Goal: Transaction & Acquisition: Obtain resource

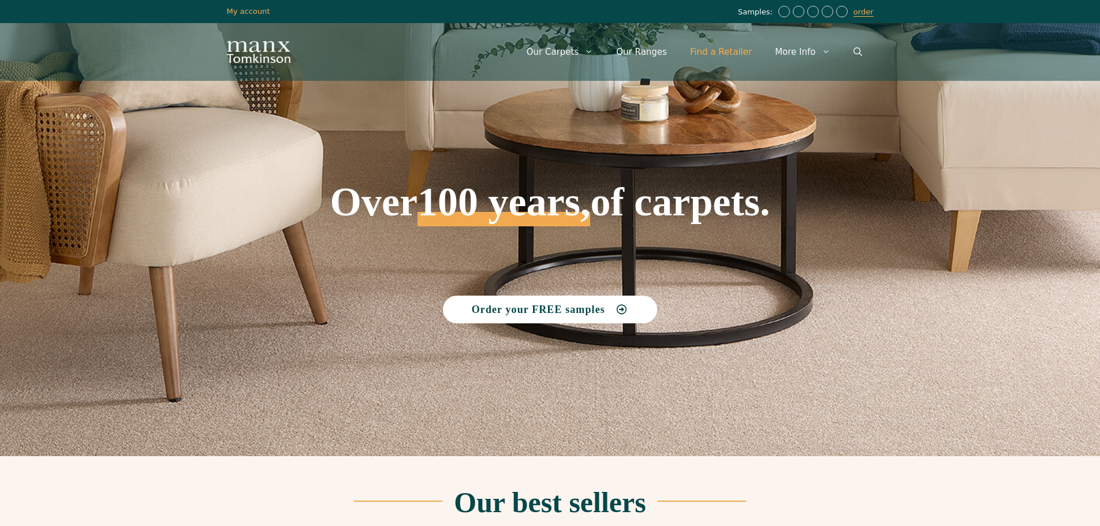
click at [730, 55] on link "Find a Retailer" at bounding box center [721, 52] width 85 height 35
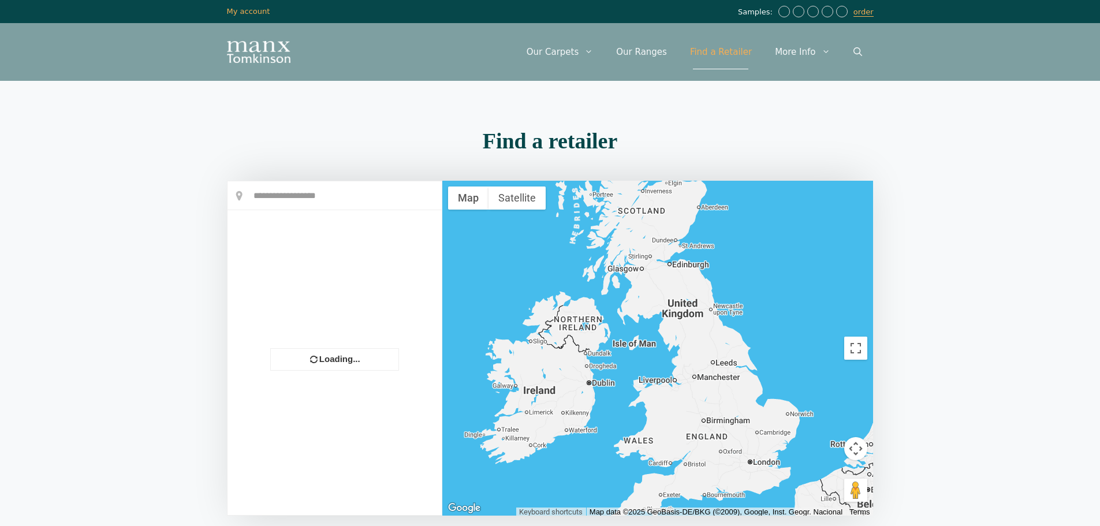
click at [671, 263] on div at bounding box center [657, 348] width 431 height 335
click at [669, 268] on div at bounding box center [657, 348] width 431 height 335
click at [170, 278] on section "Find a retailer Loading... OPEN ALL × Store Direction +" at bounding box center [550, 336] width 1100 height 425
click at [274, 191] on input "text" at bounding box center [335, 195] width 214 height 29
click at [276, 202] on input "text" at bounding box center [335, 195] width 214 height 29
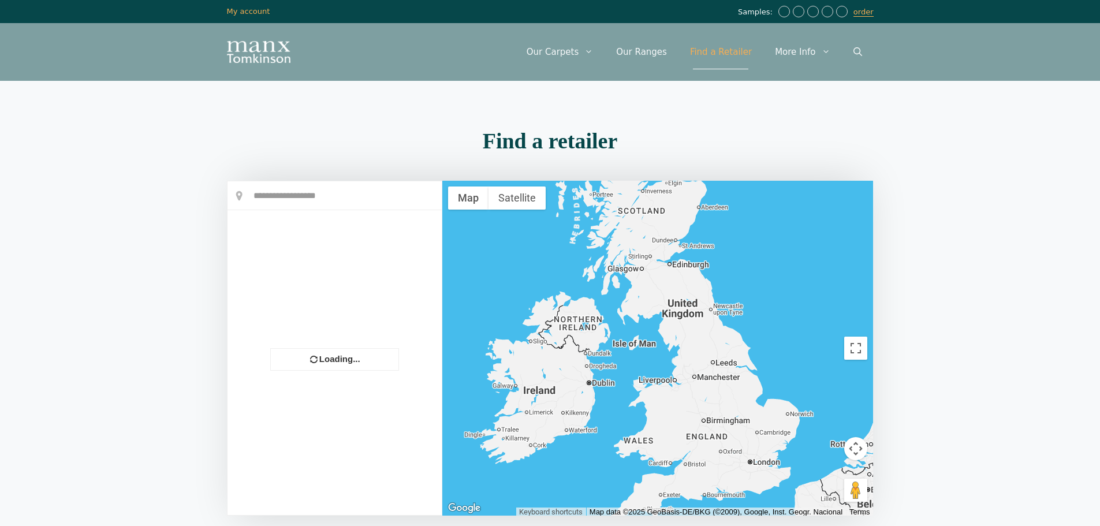
click at [276, 202] on input "text" at bounding box center [335, 195] width 214 height 29
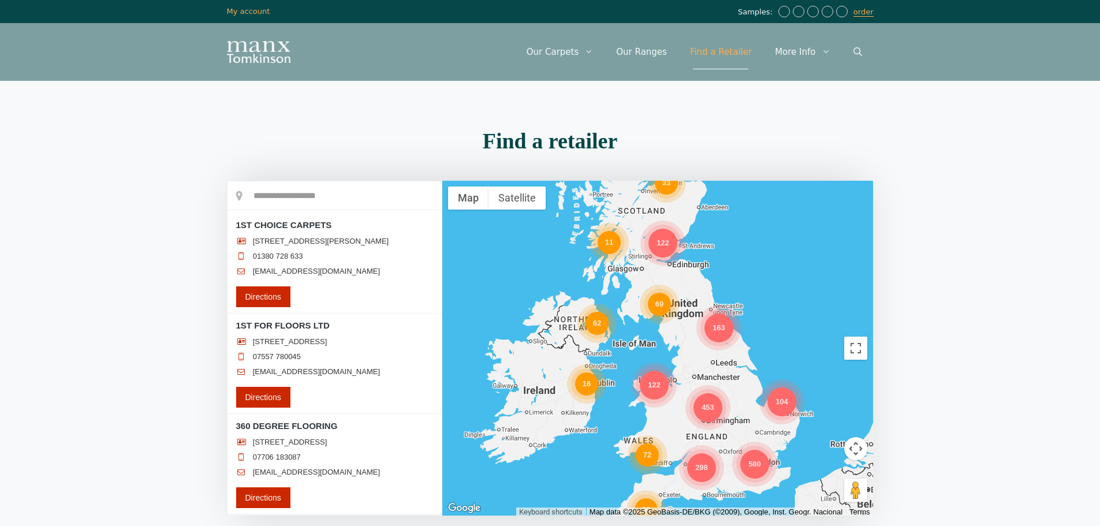
click at [652, 243] on div "122" at bounding box center [663, 243] width 29 height 29
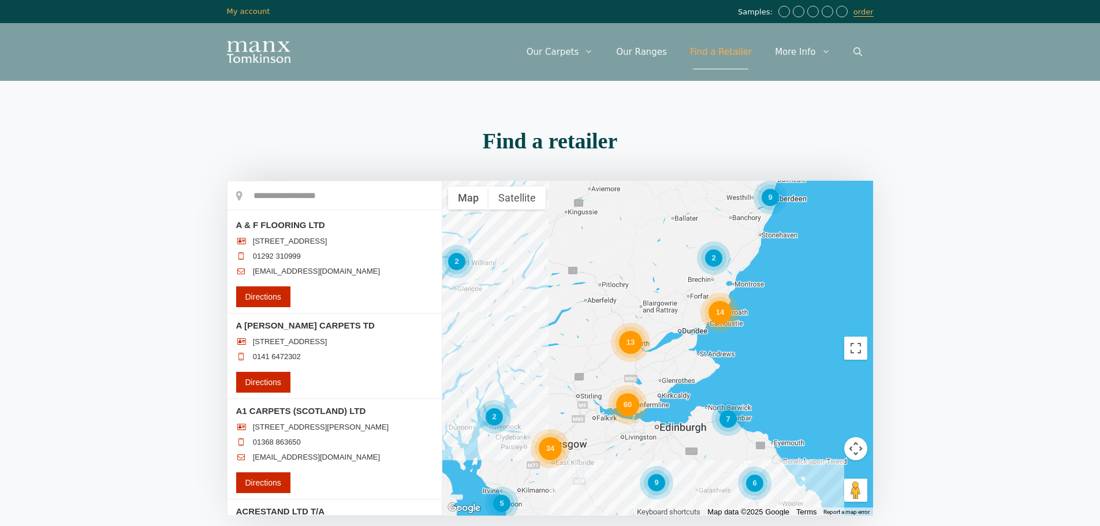
click at [658, 431] on div "5 34 7 60 13 6 14 9 9 2 2 2" at bounding box center [657, 348] width 431 height 335
click at [657, 441] on div "5 34 7 60 13 6 14 9 9 2 2 2" at bounding box center [657, 348] width 431 height 335
click at [653, 430] on div "5 34 7 60 13 6 14 9 9 2 2 2" at bounding box center [657, 348] width 431 height 335
click at [637, 405] on div "60" at bounding box center [627, 404] width 23 height 23
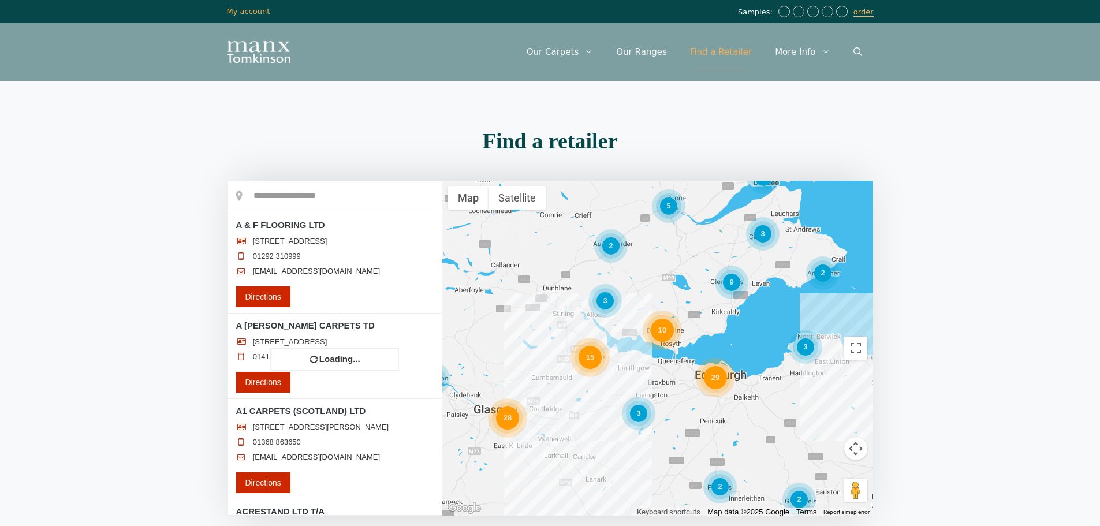
click at [713, 382] on div "29" at bounding box center [715, 377] width 23 height 23
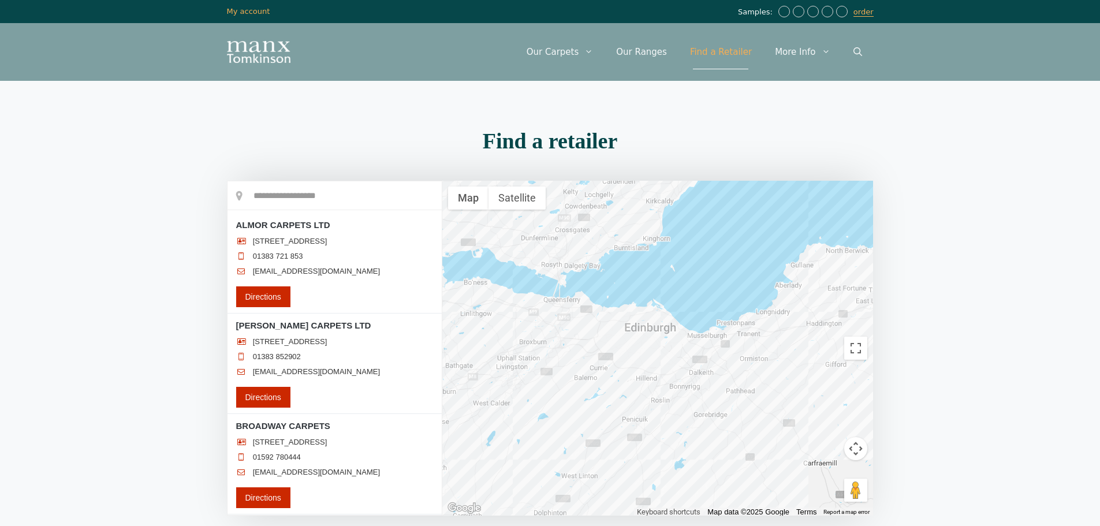
click at [638, 322] on div at bounding box center [657, 348] width 431 height 335
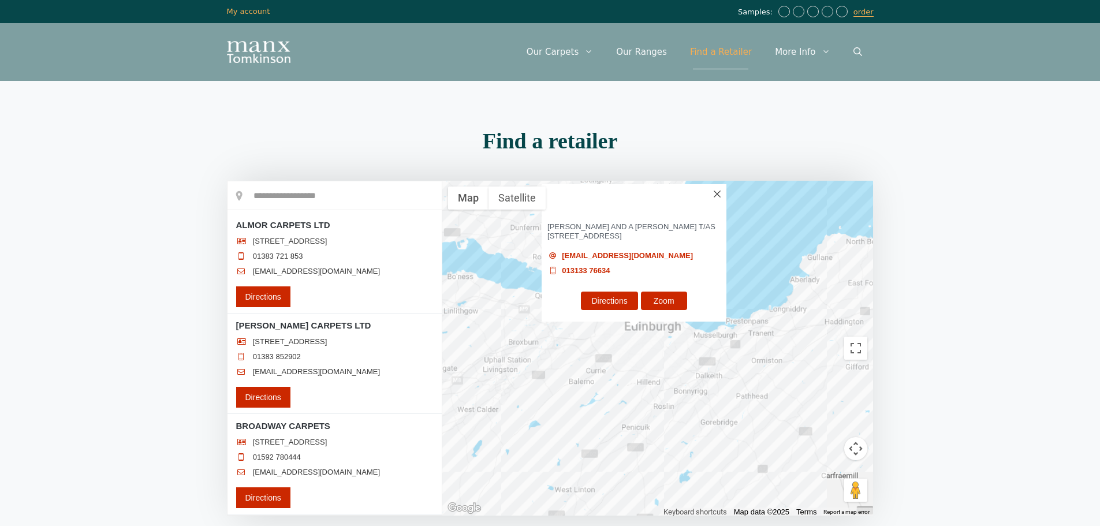
scroll to position [951, 0]
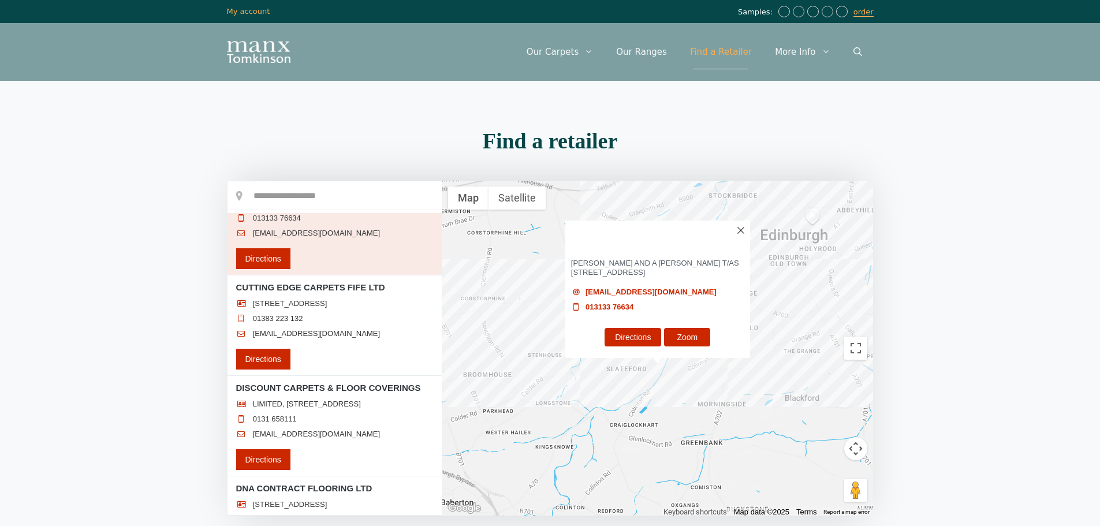
click at [597, 380] on div "CRAIGLOCKHART CARPET CENTRE [PERSON_NAME] AND A [PERSON_NAME] T/AS [STREET_ADDR…" at bounding box center [657, 348] width 431 height 335
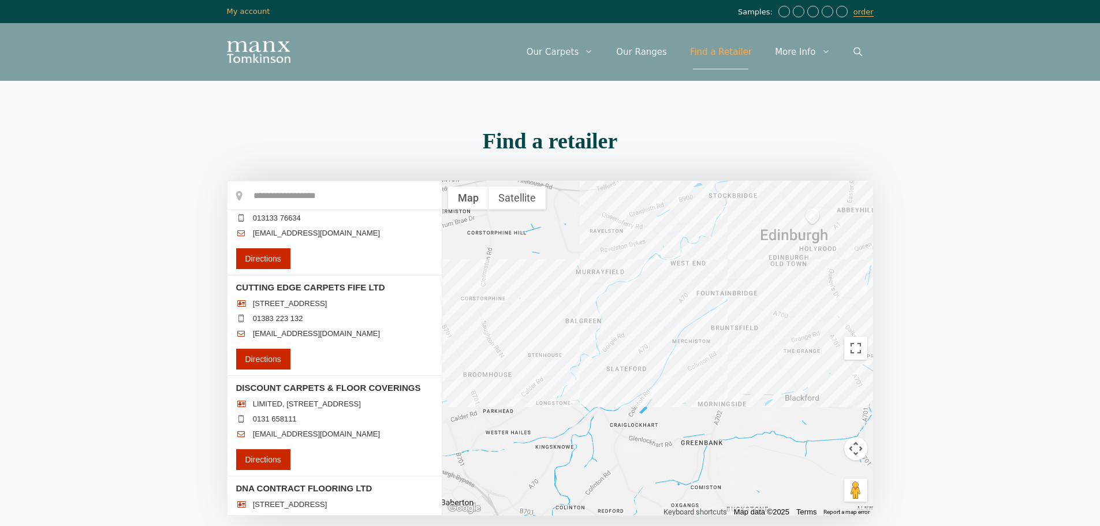
click at [697, 255] on div at bounding box center [657, 348] width 431 height 335
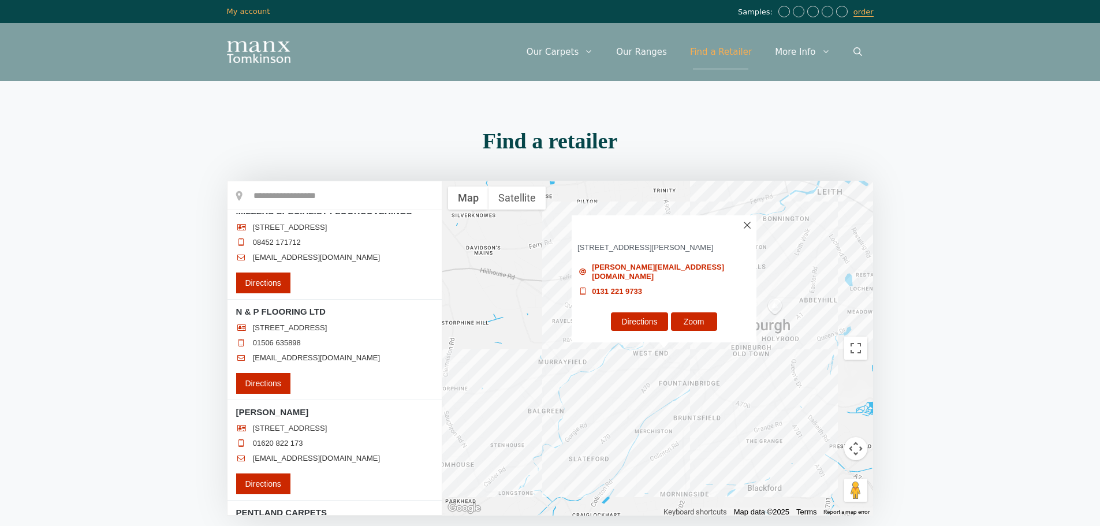
scroll to position [5014, 0]
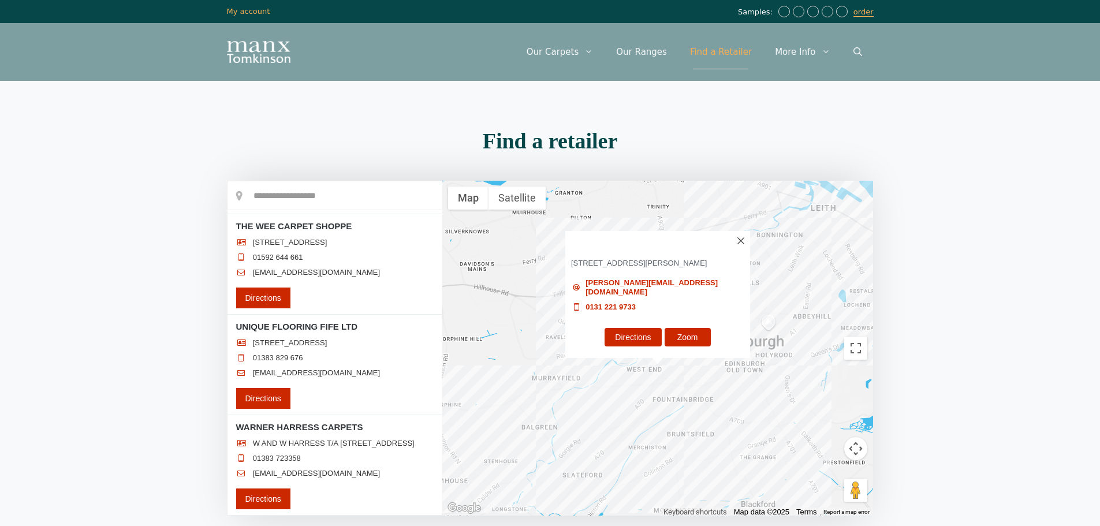
click at [657, 396] on div "[PERSON_NAME] FLOORING LTD [STREET_ADDRESS][PERSON_NAME] [PERSON_NAME][EMAIL_AD…" at bounding box center [657, 348] width 431 height 335
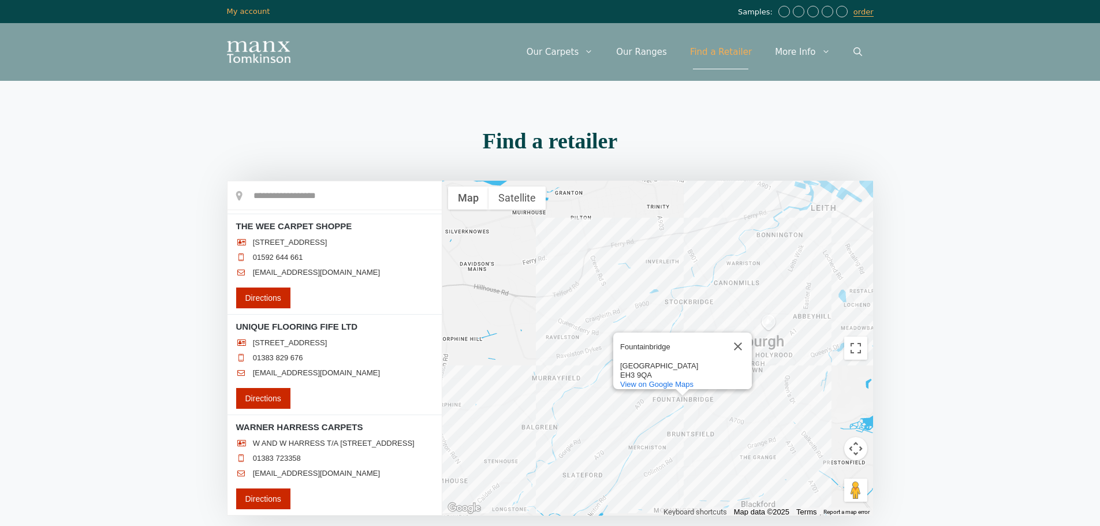
click at [794, 381] on div "[GEOGRAPHIC_DATA] View on Google Maps" at bounding box center [657, 348] width 431 height 335
click at [731, 251] on div "[GEOGRAPHIC_DATA] View on Google Maps" at bounding box center [657, 348] width 431 height 335
click at [737, 333] on button "Close" at bounding box center [738, 347] width 28 height 28
click at [708, 265] on div at bounding box center [657, 348] width 431 height 335
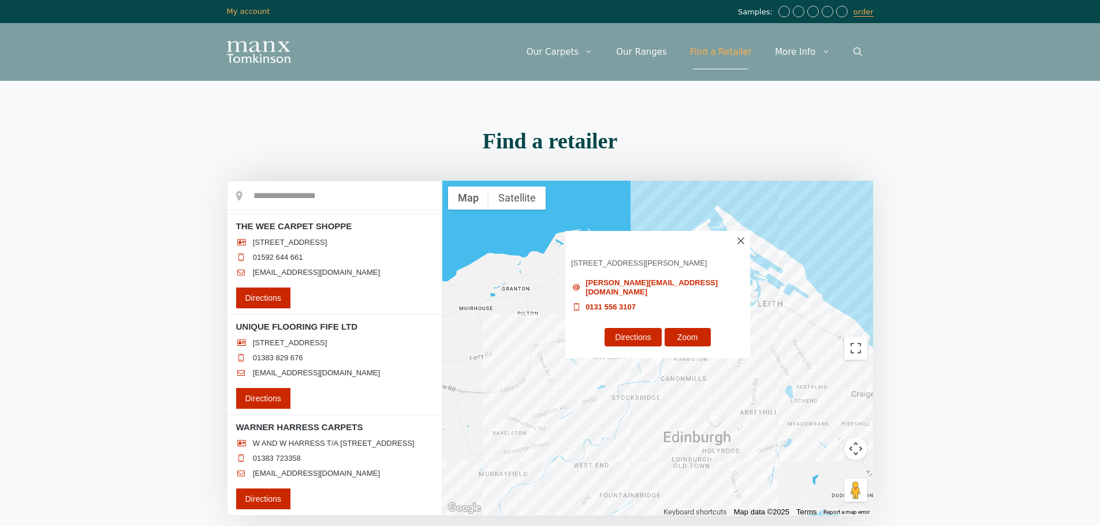
click at [742, 244] on img at bounding box center [741, 240] width 7 height 7
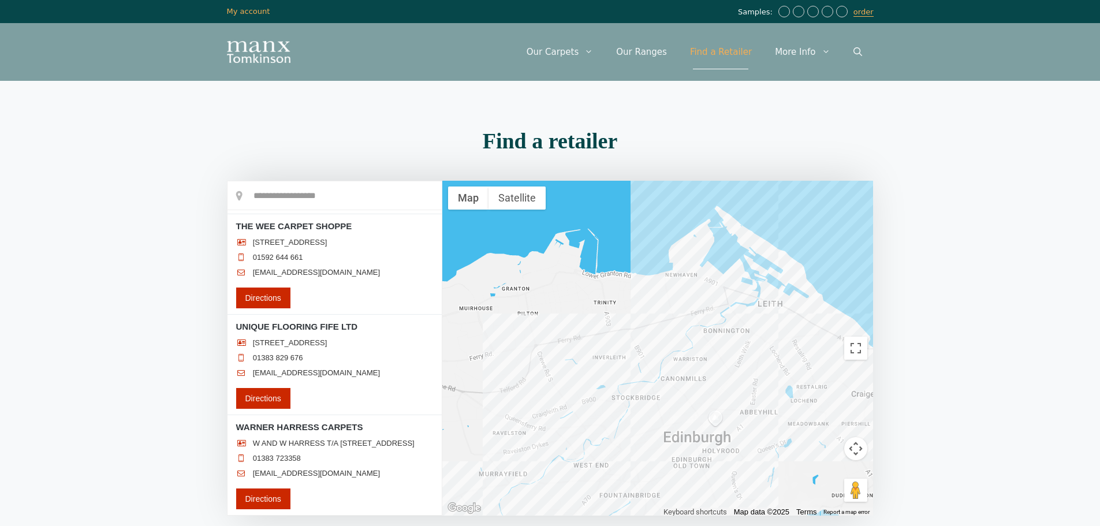
click at [708, 374] on div at bounding box center [657, 348] width 431 height 335
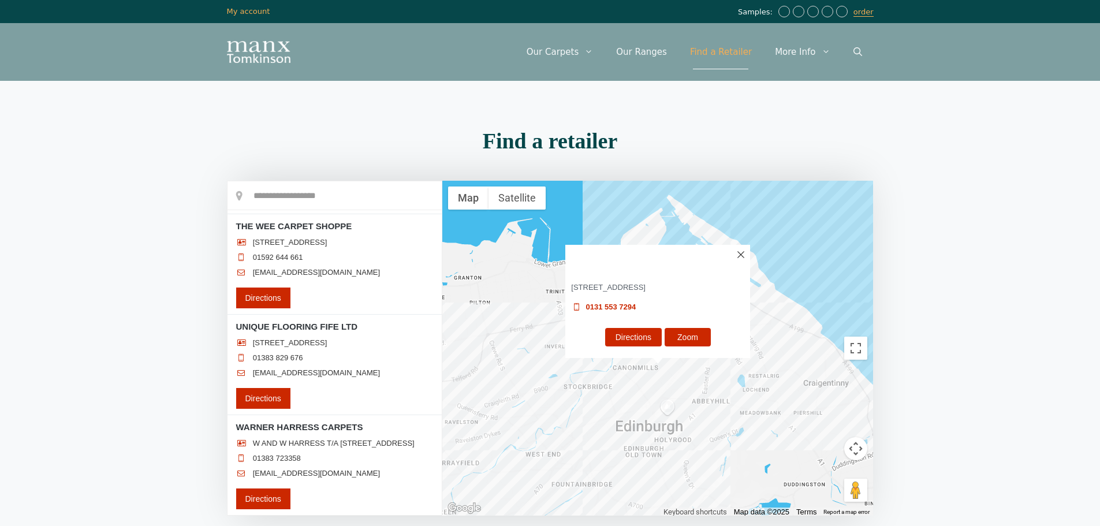
click at [560, 462] on div "EDINBURGH CARPET WAREHOUSE LTD [STREET_ADDRESS] 0131 553 7294 Directions Zoom" at bounding box center [657, 348] width 431 height 335
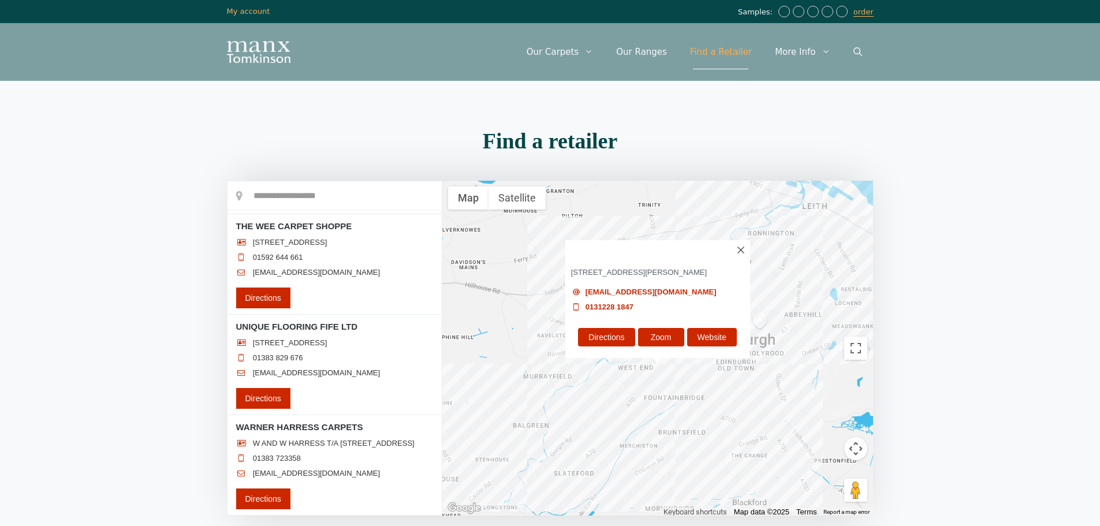
click at [643, 364] on div "CARPET RITE (EDINBURGH) LTD [STREET_ADDRESS][PERSON_NAME] [EMAIL_ADDRESS][DOMAI…" at bounding box center [657, 348] width 431 height 335
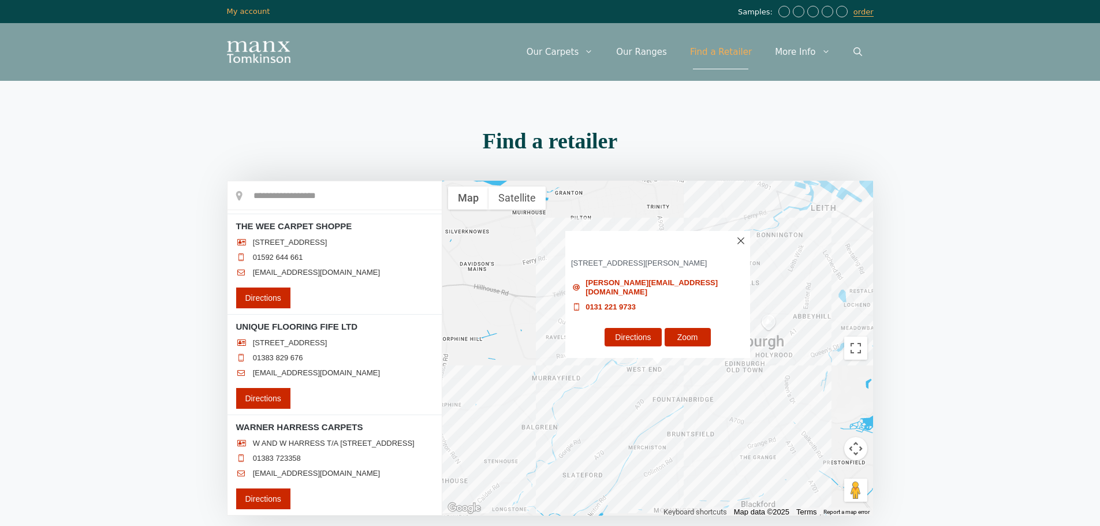
click at [582, 421] on div "[PERSON_NAME] FLOORING LTD [STREET_ADDRESS][PERSON_NAME] [PERSON_NAME][EMAIL_AD…" at bounding box center [657, 348] width 431 height 335
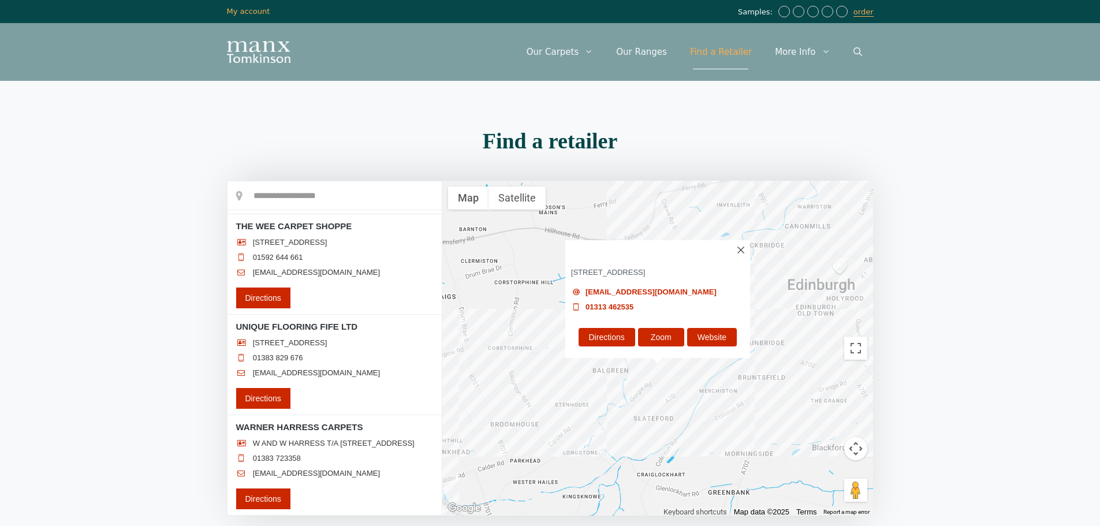
click at [630, 371] on div "CAPITAL CARPETS [STREET_ADDRESS] [EMAIL_ADDRESS][DOMAIN_NAME] 01313 462535 Dire…" at bounding box center [657, 348] width 431 height 335
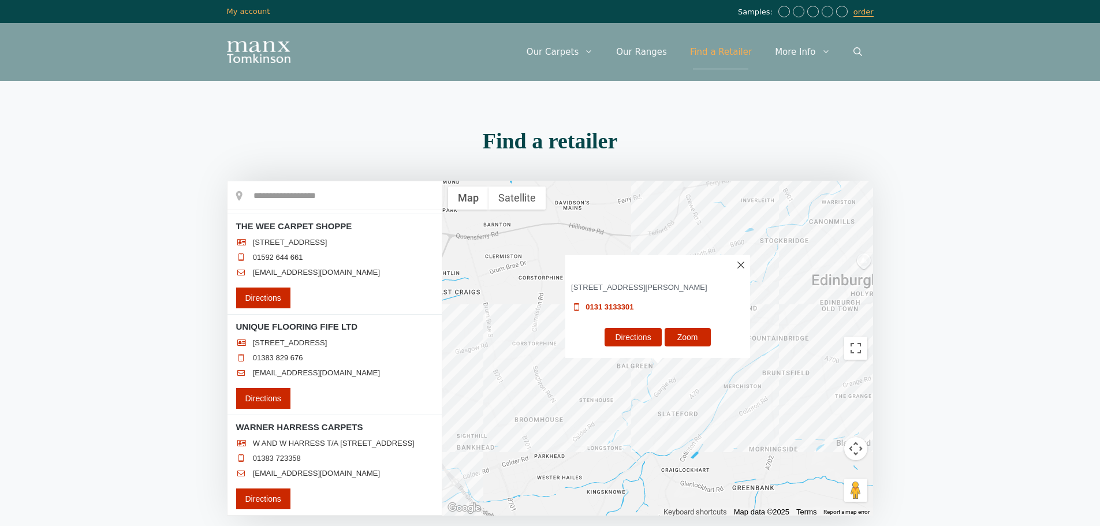
click at [712, 417] on div "[PERSON_NAME] [STREET_ADDRESS][PERSON_NAME] 0131 3133301 Directions Zoom" at bounding box center [657, 348] width 431 height 335
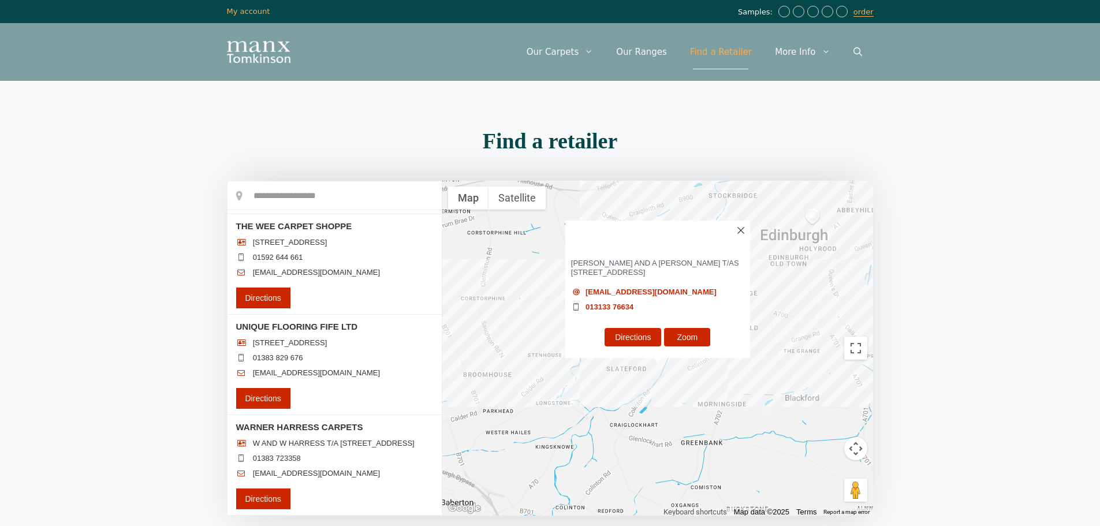
click at [694, 388] on div "CRAIGLOCKHART CARPET CENTRE [PERSON_NAME] AND A [PERSON_NAME] T/AS [STREET_ADDR…" at bounding box center [657, 348] width 431 height 335
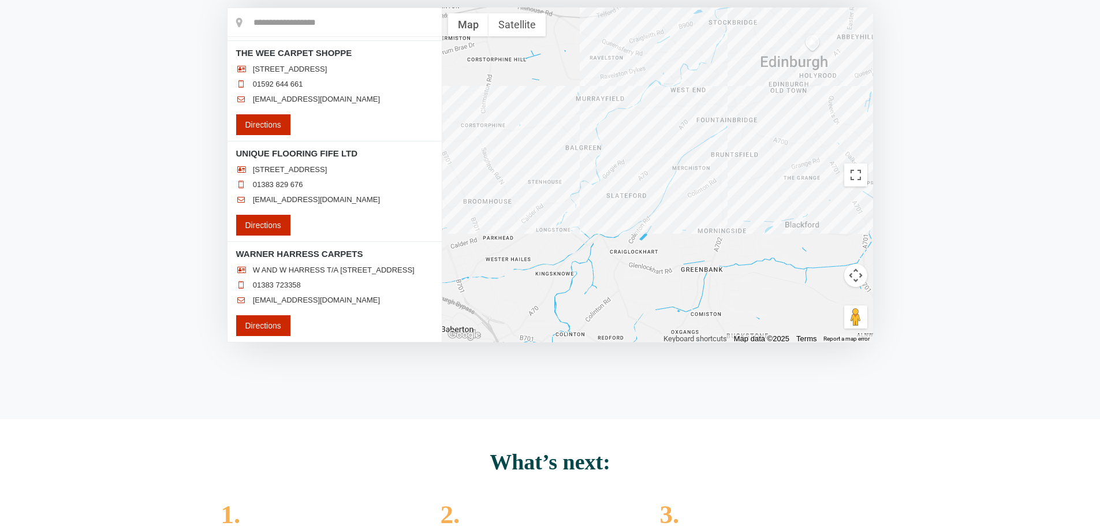
scroll to position [58, 0]
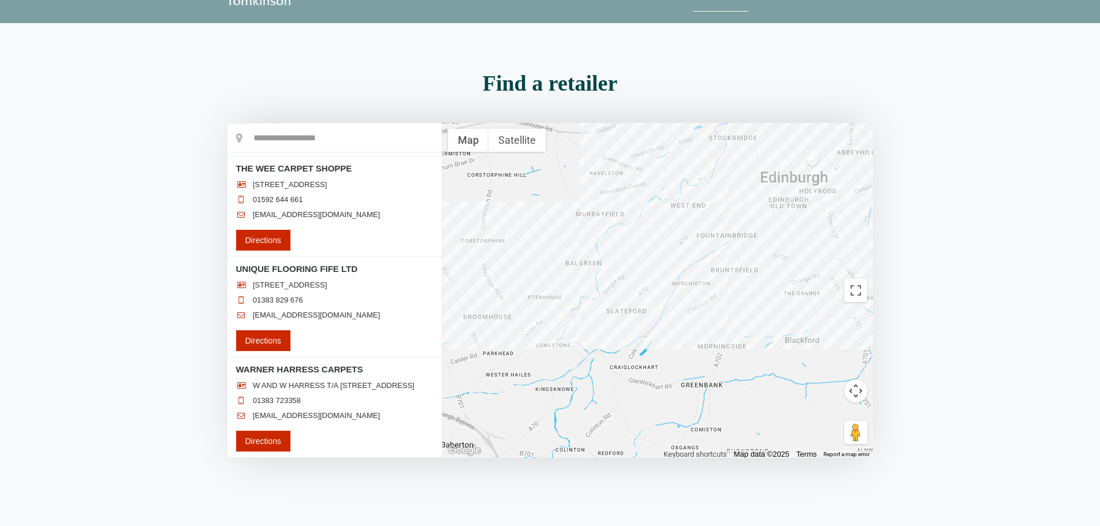
click at [803, 325] on div at bounding box center [657, 290] width 431 height 335
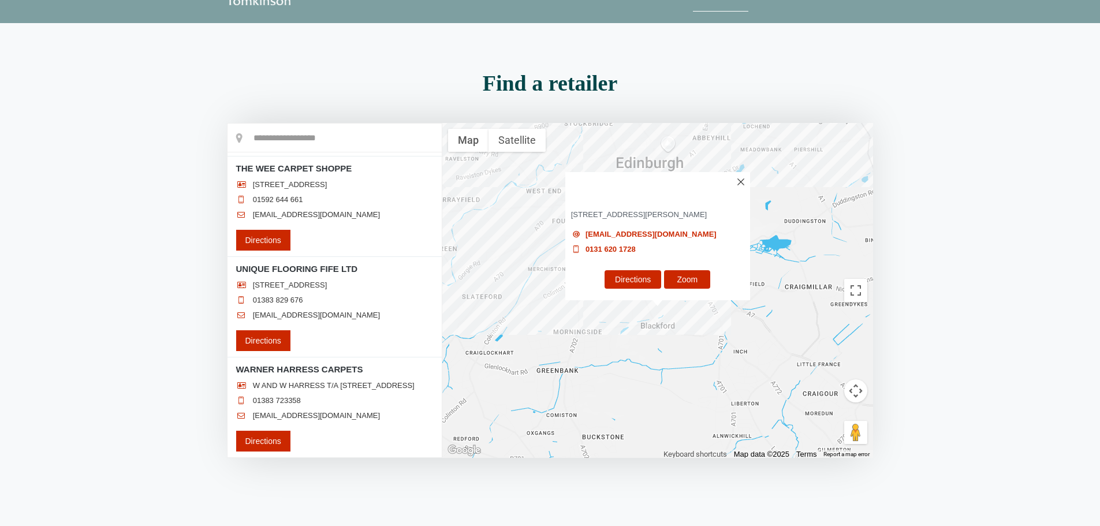
click at [855, 133] on div "FLOORCOVERINGS INTERNATIONAL [STREET_ADDRESS][PERSON_NAME] [EMAIL_ADDRESS][DOMA…" at bounding box center [657, 290] width 431 height 335
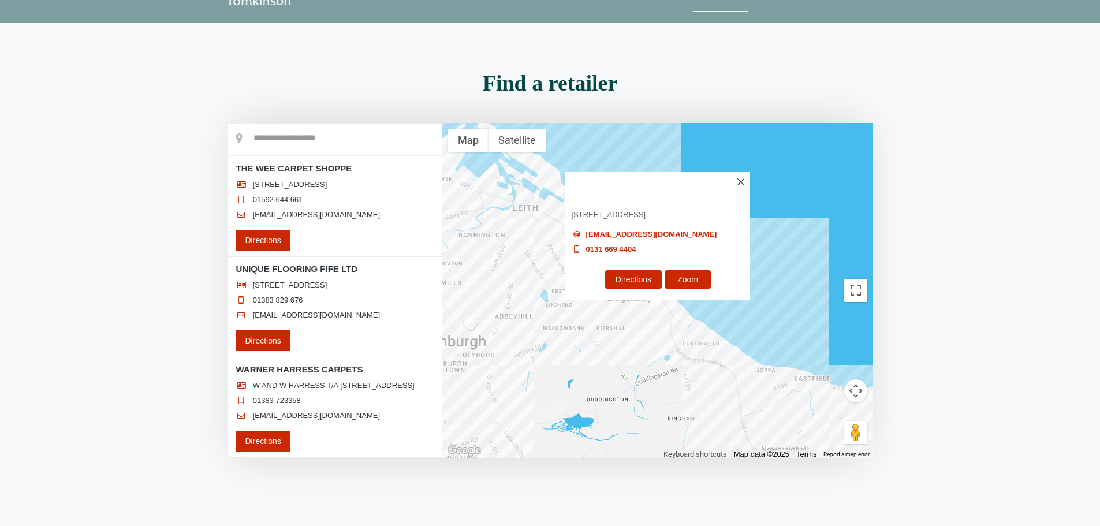
click at [745, 178] on img at bounding box center [741, 181] width 7 height 7
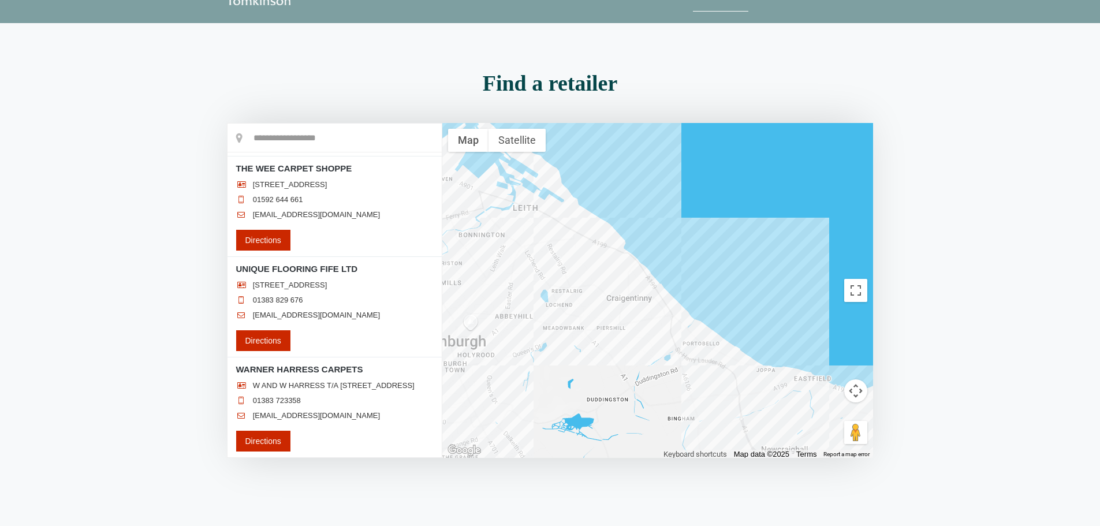
click at [715, 338] on div at bounding box center [657, 290] width 431 height 335
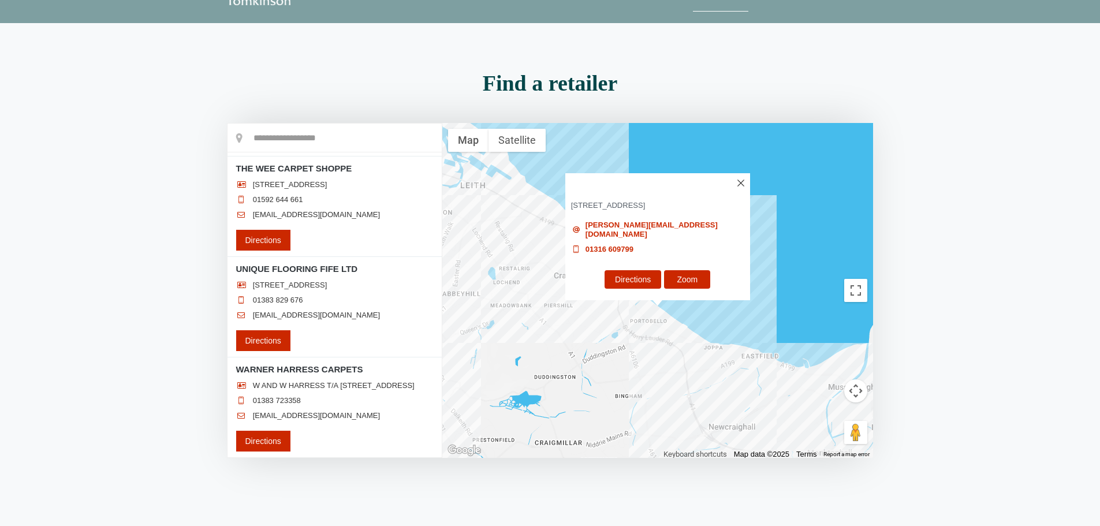
click at [657, 241] on div "[PERSON_NAME][EMAIL_ADDRESS][DOMAIN_NAME]" at bounding box center [658, 233] width 191 height 24
click at [738, 177] on h3 "[PERSON_NAME] CARPETS" at bounding box center [657, 182] width 185 height 19
click at [739, 181] on img at bounding box center [741, 183] width 7 height 7
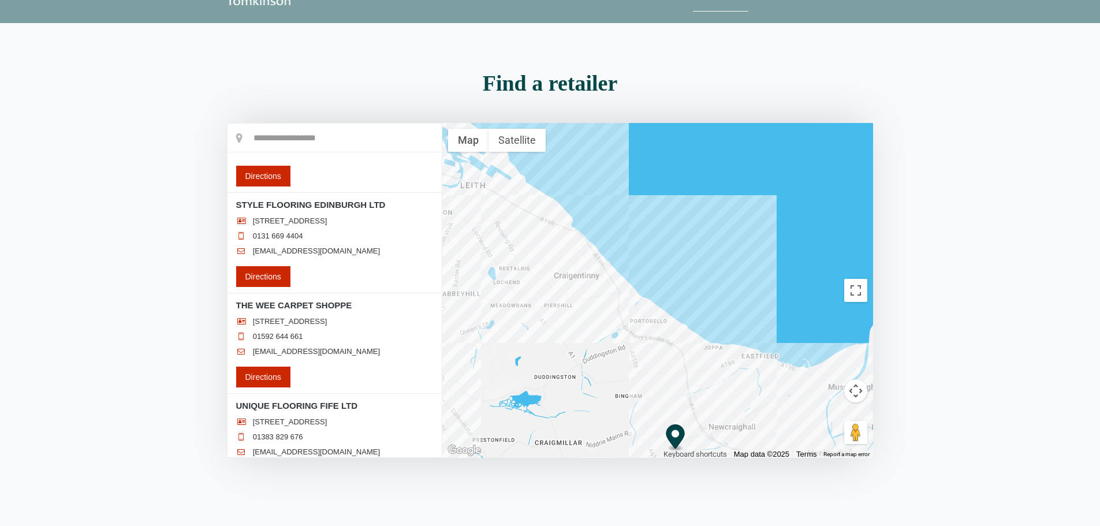
scroll to position [4436, 0]
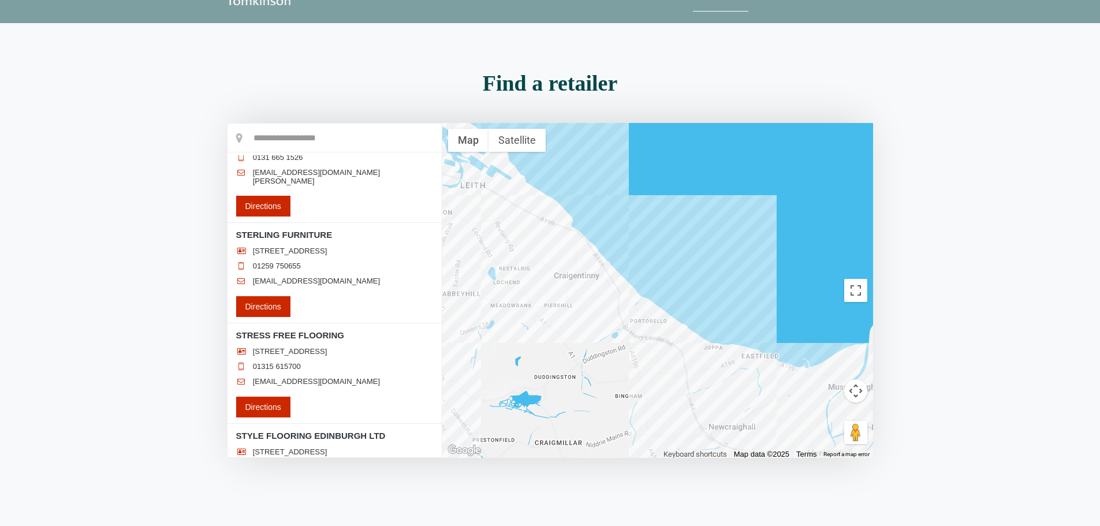
click at [674, 440] on div at bounding box center [657, 290] width 431 height 335
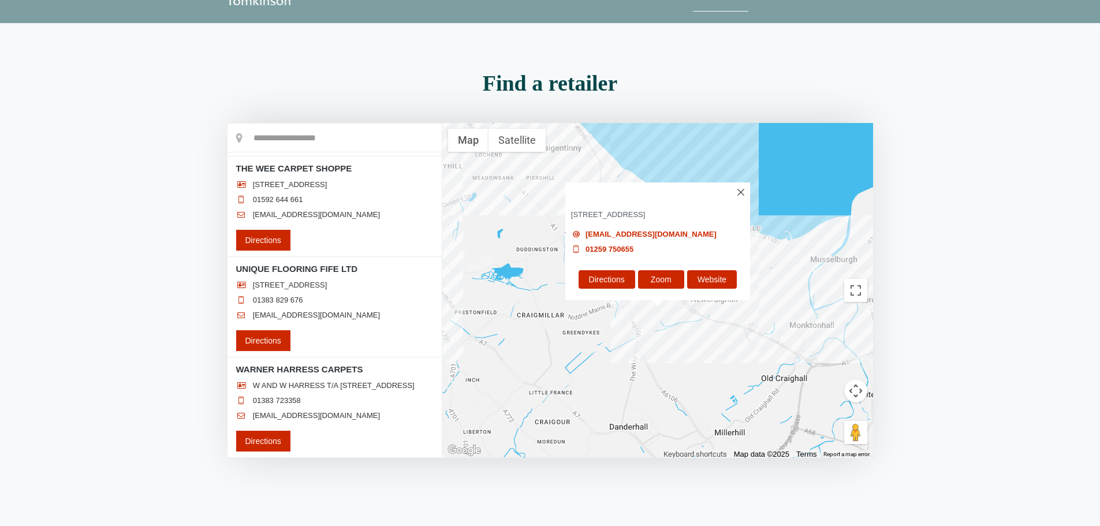
click at [808, 226] on div "STERLING FURNITURE [STREET_ADDRESS] [EMAIL_ADDRESS][DOMAIN_NAME] 01259 750655 D…" at bounding box center [657, 290] width 431 height 335
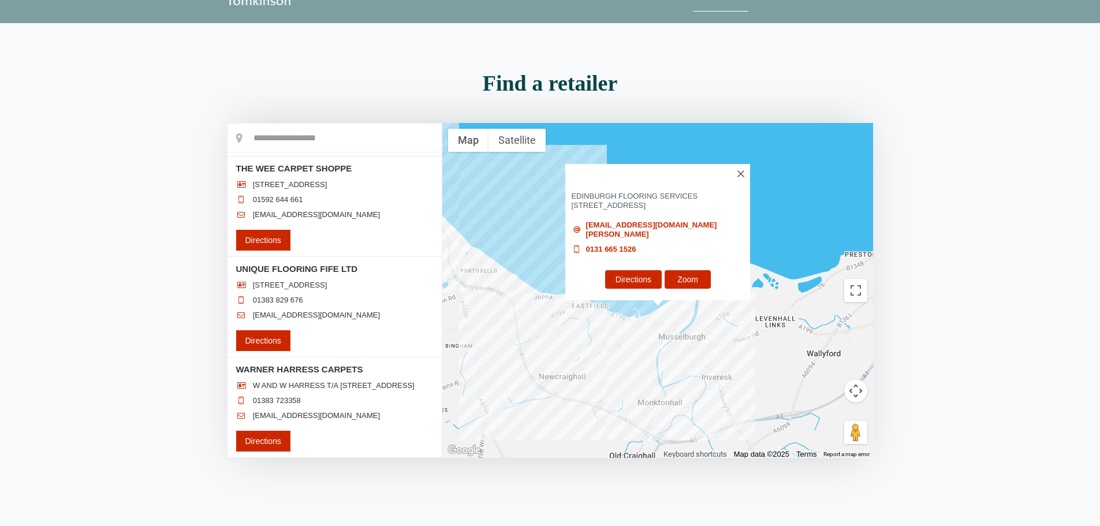
click at [703, 318] on div "SKLL LTD EDINBURGH FLOORING SERVICES [STREET_ADDRESS] [EMAIL_ADDRESS][DOMAIN_NA…" at bounding box center [657, 290] width 431 height 335
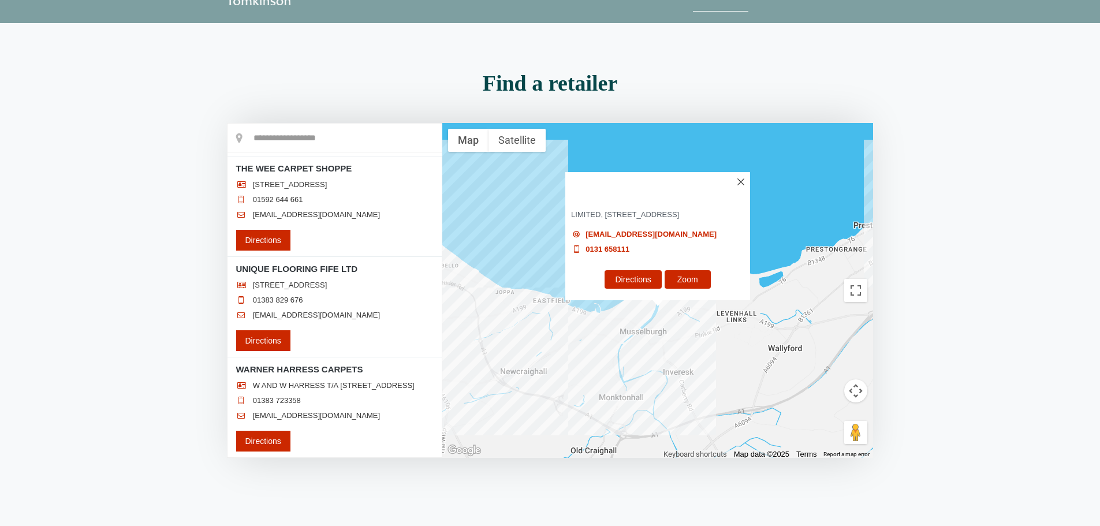
click at [560, 405] on div "DISCOUNT CARPETS & FLOOR COVERINGS LIMITED, [STREET_ADDRESS] [EMAIL_ADDRESS][DO…" at bounding box center [657, 290] width 431 height 335
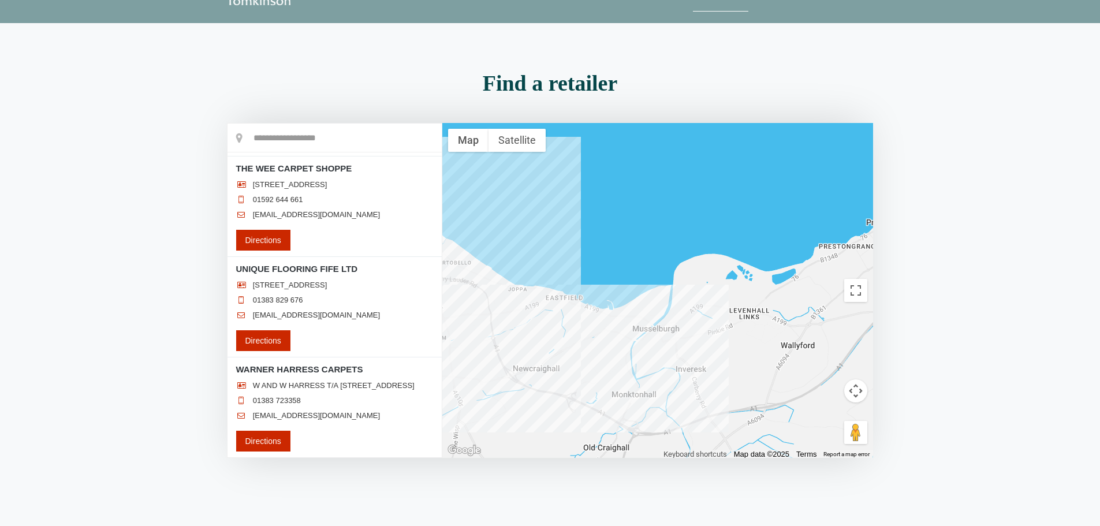
drag, startPoint x: 526, startPoint y: 241, endPoint x: 630, endPoint y: 226, distance: 105.1
click at [630, 226] on div at bounding box center [657, 290] width 431 height 335
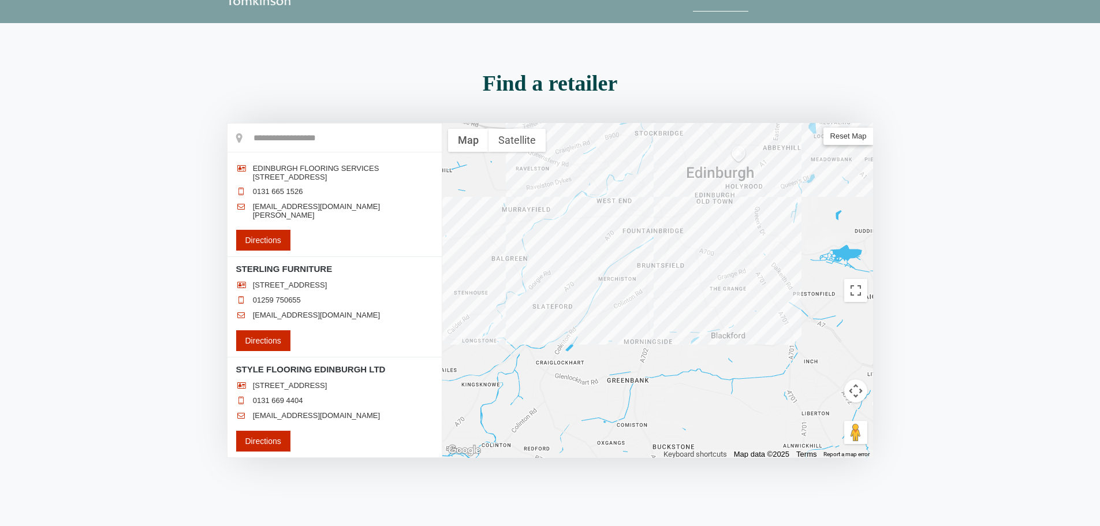
scroll to position [0, 0]
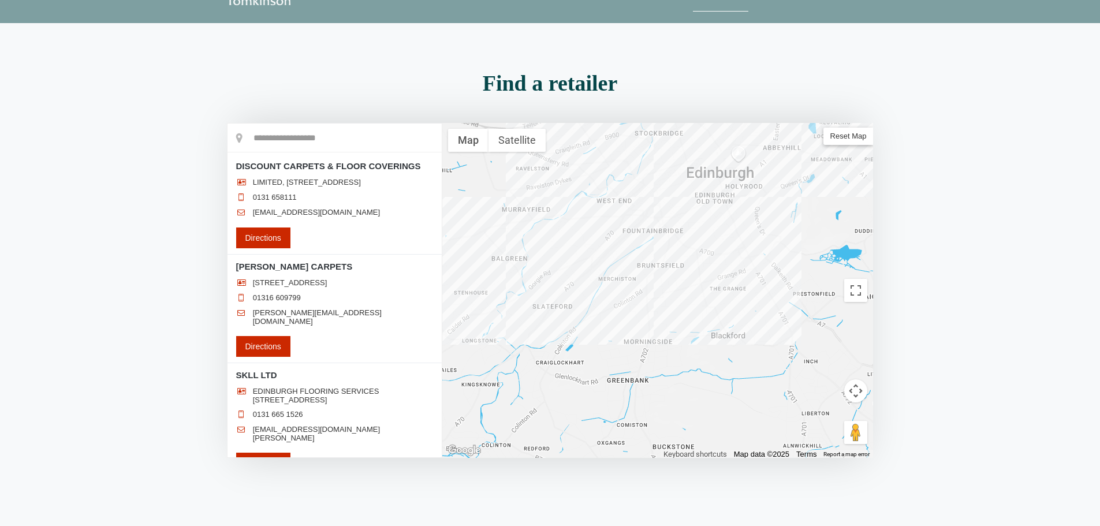
drag, startPoint x: 704, startPoint y: 215, endPoint x: 1075, endPoint y: 148, distance: 376.9
click at [1075, 148] on section "Find a retailer Loading..." at bounding box center [550, 278] width 1100 height 425
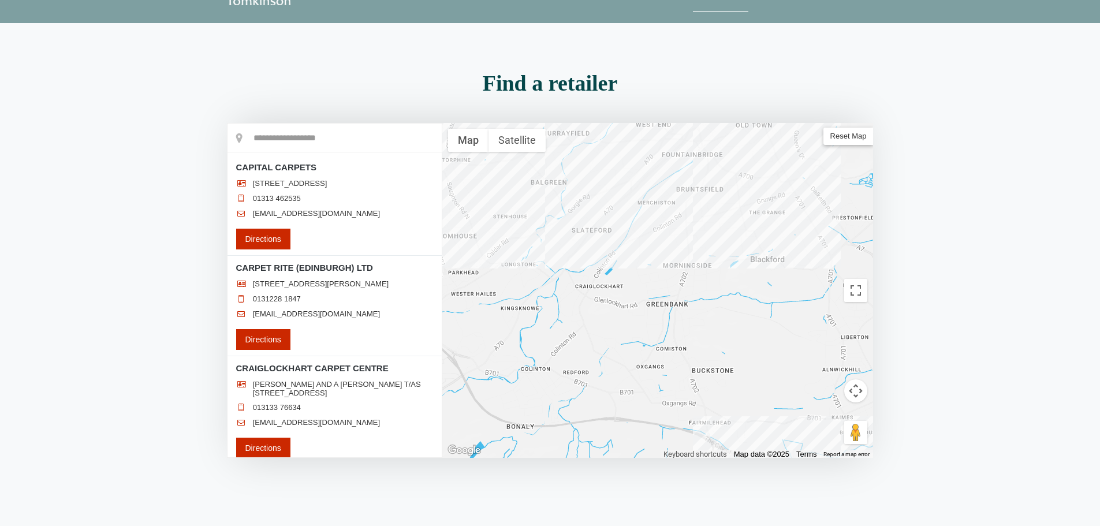
drag, startPoint x: 642, startPoint y: 388, endPoint x: 682, endPoint y: 310, distance: 87.3
click at [682, 310] on div at bounding box center [657, 290] width 431 height 335
click at [682, 278] on div at bounding box center [657, 290] width 431 height 335
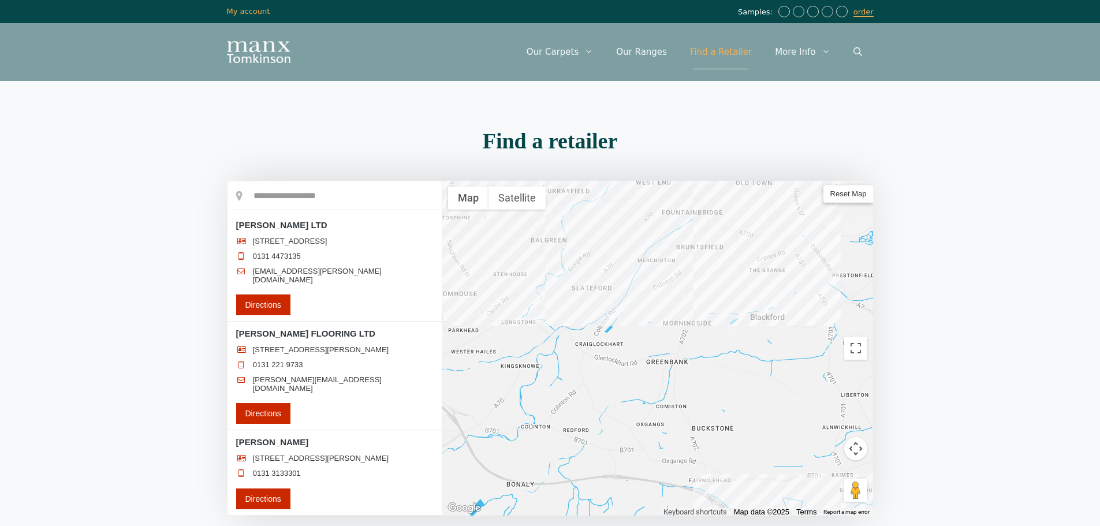
click at [773, 11] on span "Samples:" at bounding box center [757, 13] width 38 height 10
click at [867, 57] on link "Open Search Bar" at bounding box center [858, 52] width 32 height 35
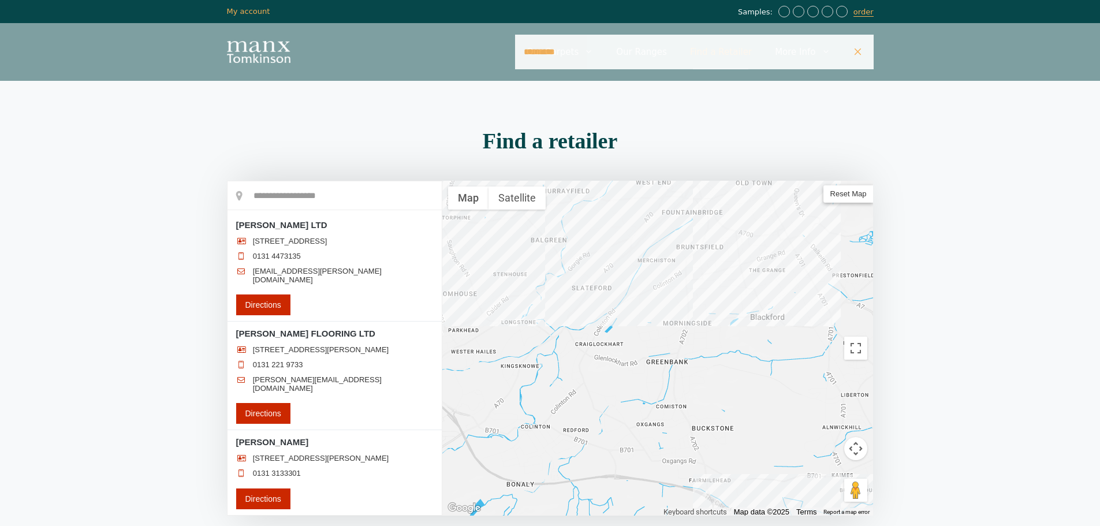
type input "*********"
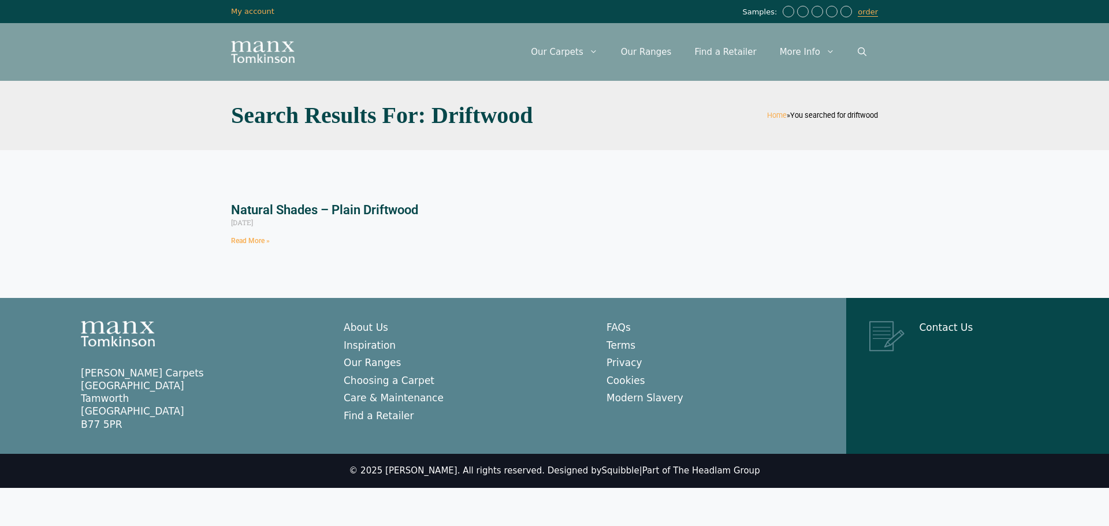
click at [264, 248] on div "Natural Shades – Plain Driftwood August 27, 2021 Read More »" at bounding box center [554, 223] width 658 height 55
click at [251, 241] on link "Read More »" at bounding box center [250, 241] width 39 height 8
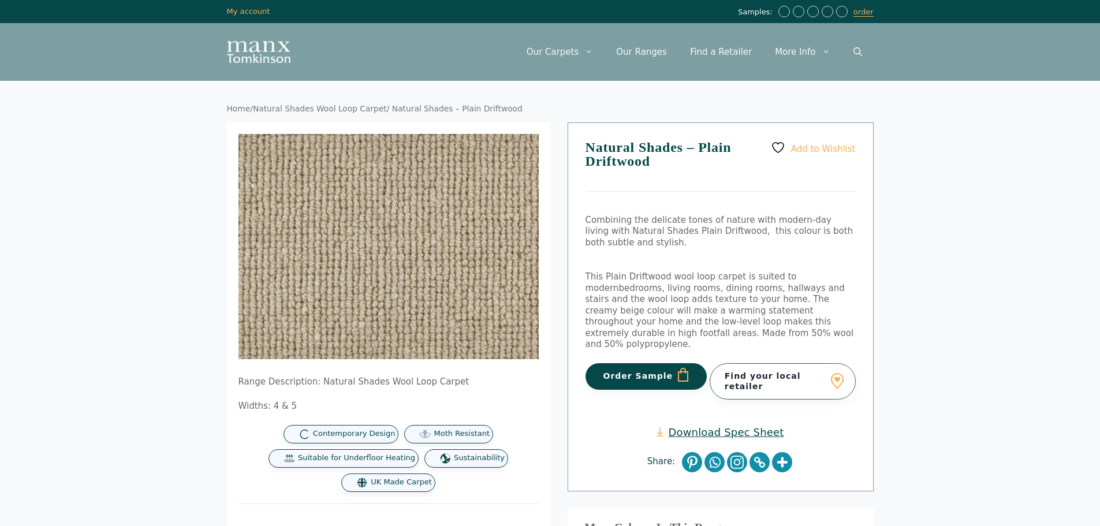
click at [645, 363] on button "Order Sample" at bounding box center [647, 376] width 122 height 27
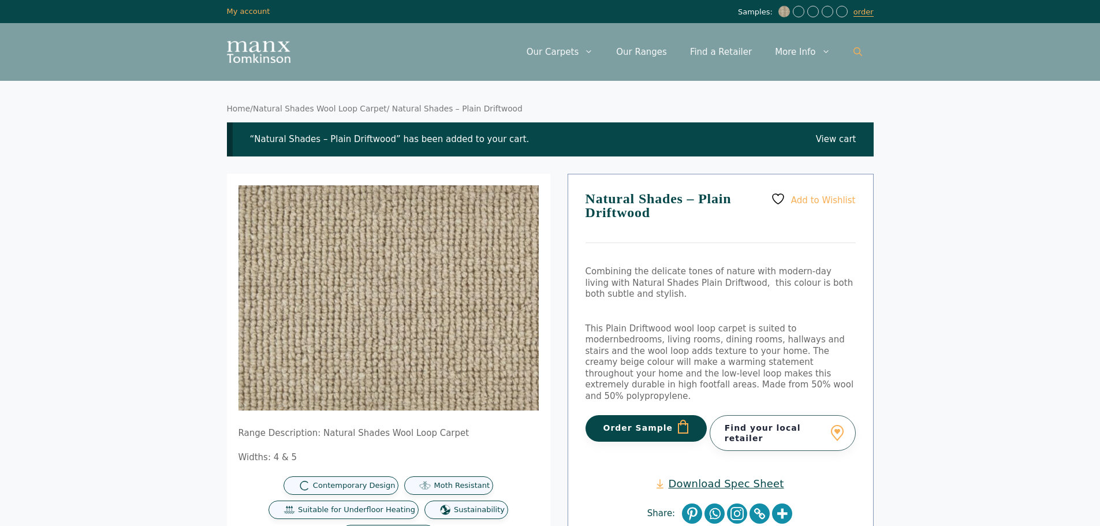
drag, startPoint x: 0, startPoint y: 0, endPoint x: 851, endPoint y: 53, distance: 852.5
click at [851, 53] on link "Open Search Bar" at bounding box center [858, 52] width 32 height 35
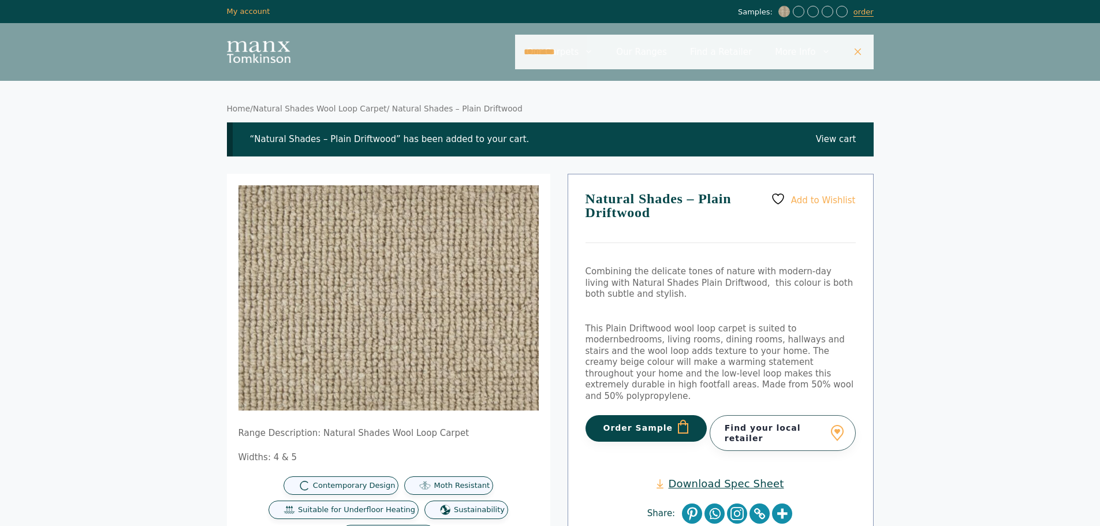
type input "*********"
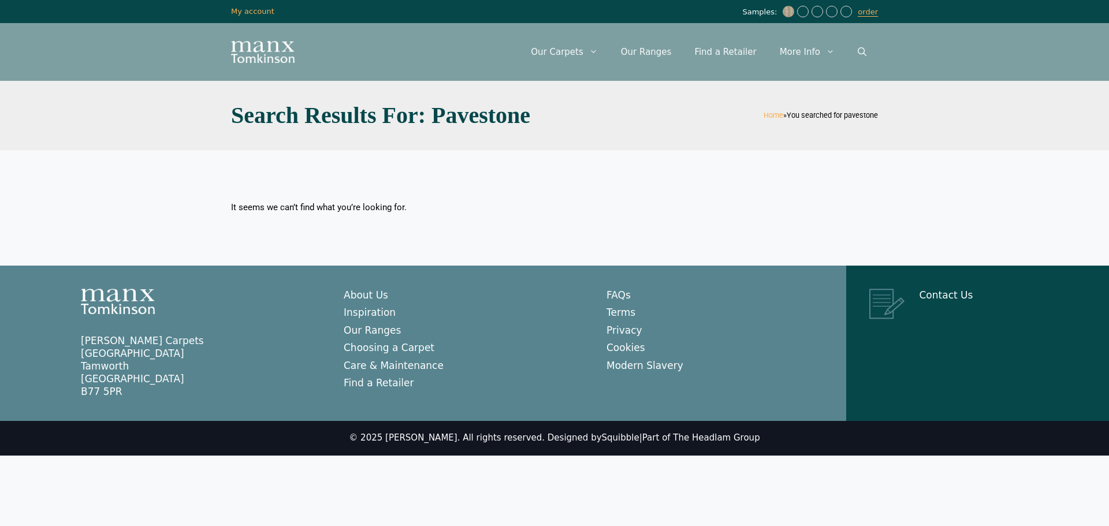
click at [278, 208] on div "It seems we can’t find what you’re looking for." at bounding box center [388, 208] width 315 height 12
click at [870, 55] on link "Open Search Bar" at bounding box center [862, 52] width 32 height 35
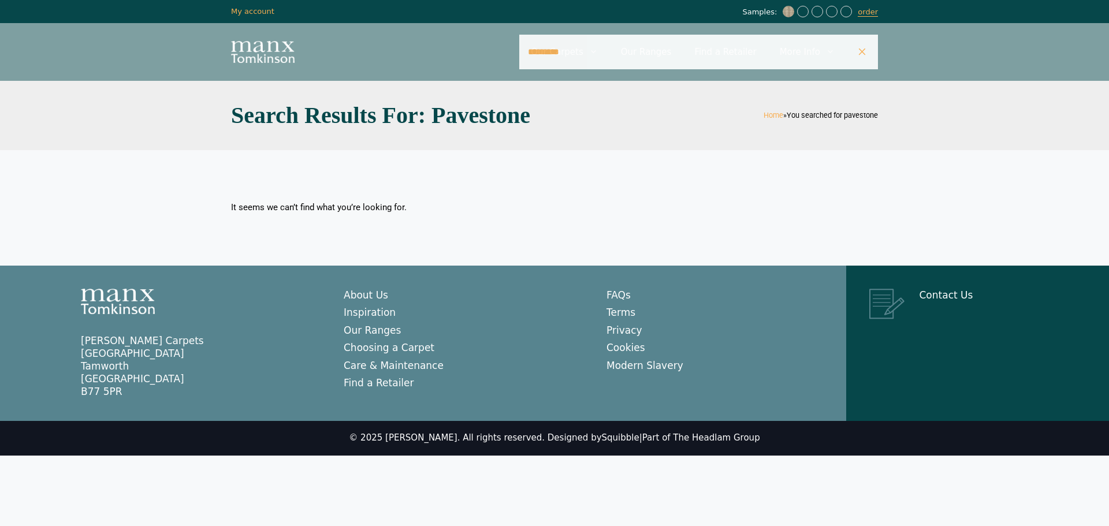
click at [626, 56] on input "*********" at bounding box center [698, 52] width 359 height 35
type input "*********"
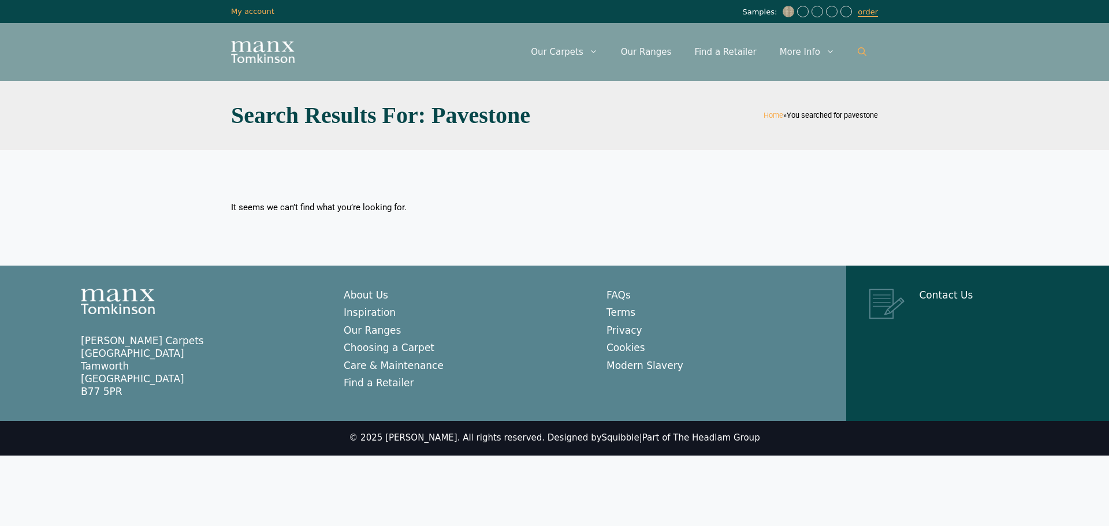
click at [867, 55] on link "Open Search Bar" at bounding box center [862, 52] width 32 height 35
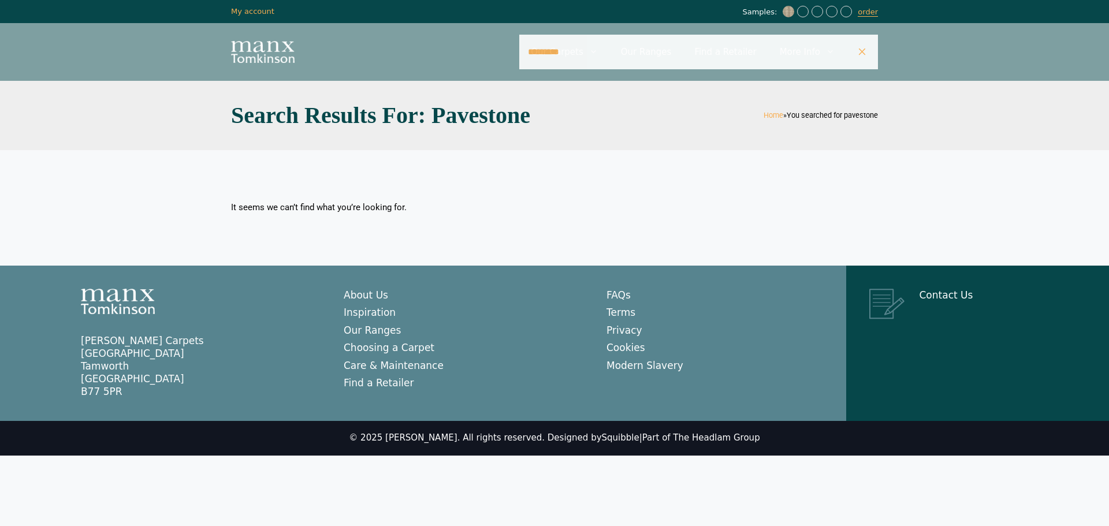
click at [779, 62] on input "*********" at bounding box center [698, 52] width 359 height 35
type input "****"
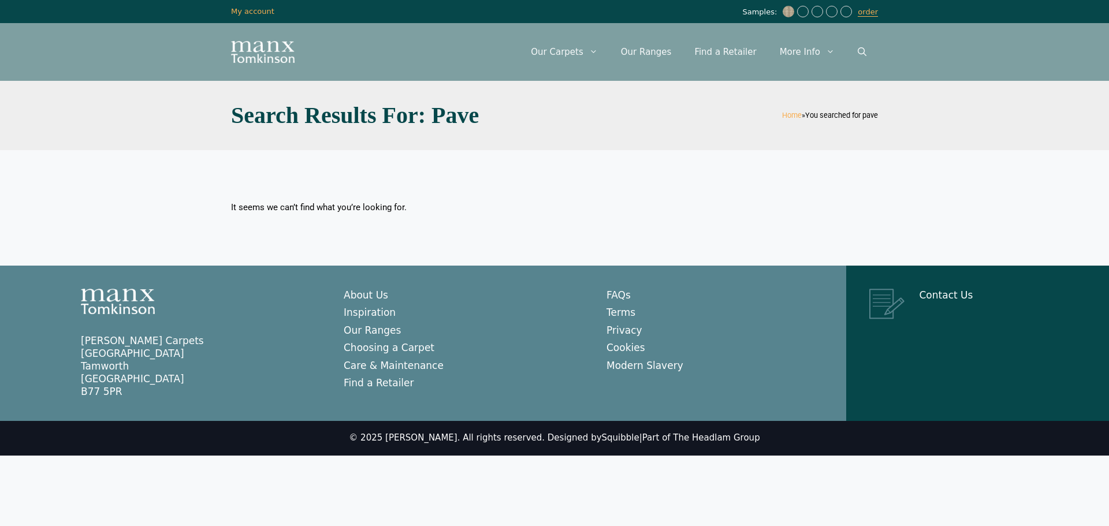
drag, startPoint x: 705, startPoint y: 109, endPoint x: 598, endPoint y: 142, distance: 111.4
click at [598, 142] on div "Search Results for: pave Home » You searched for pave" at bounding box center [554, 115] width 658 height 69
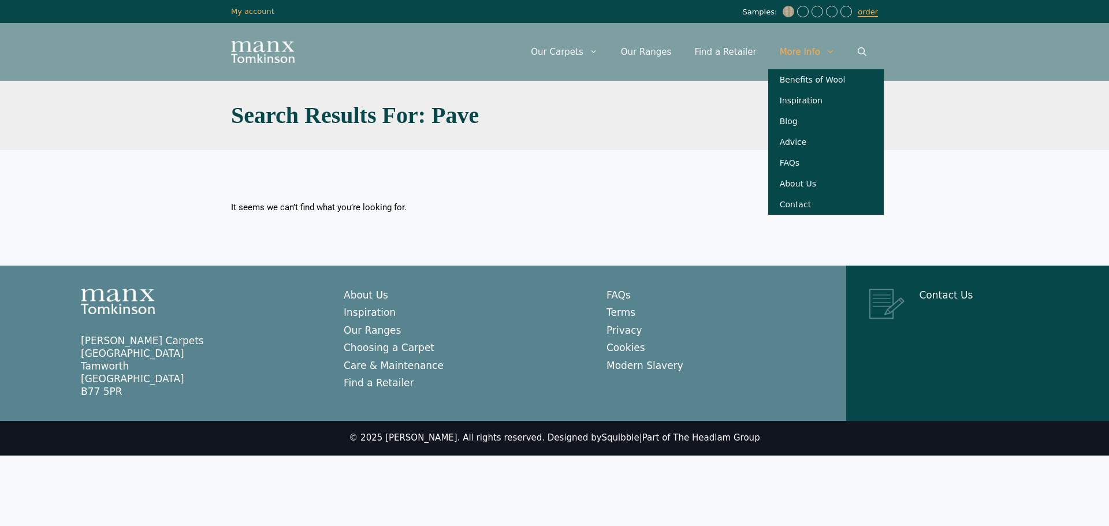
click at [805, 48] on link "More Info" at bounding box center [807, 52] width 78 height 35
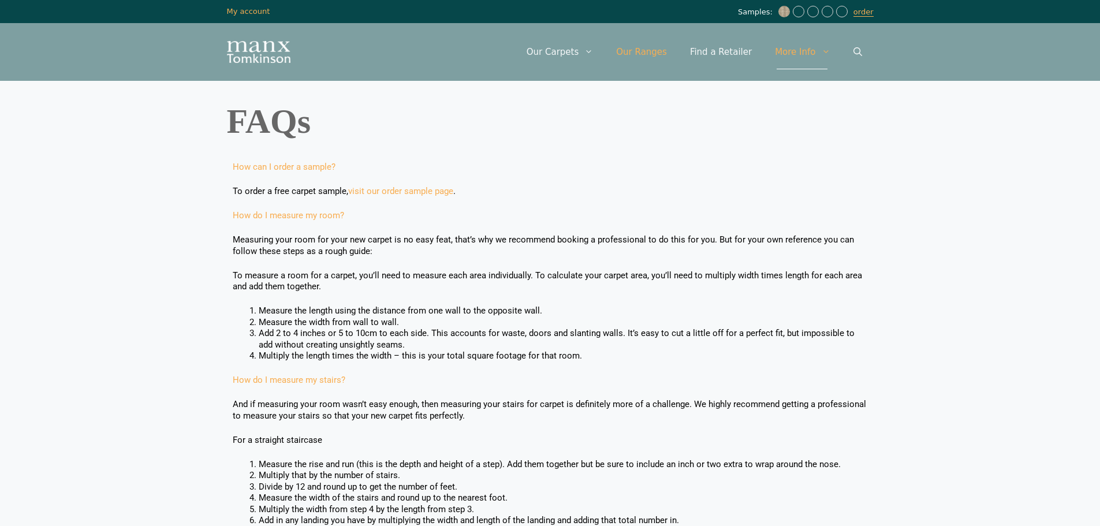
click at [673, 38] on link "Our Ranges" at bounding box center [642, 52] width 74 height 35
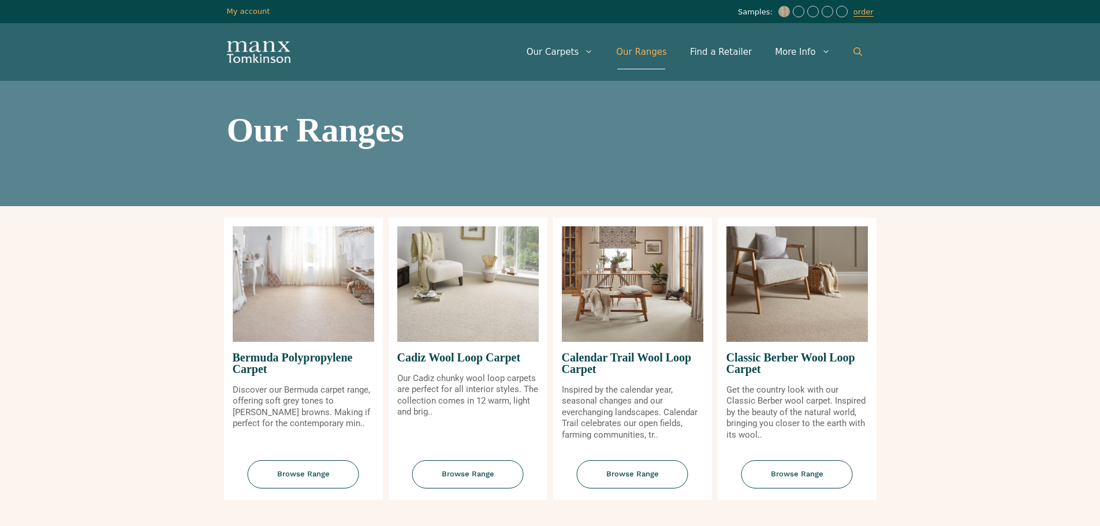
click at [849, 47] on link "Open Search Bar" at bounding box center [858, 52] width 32 height 35
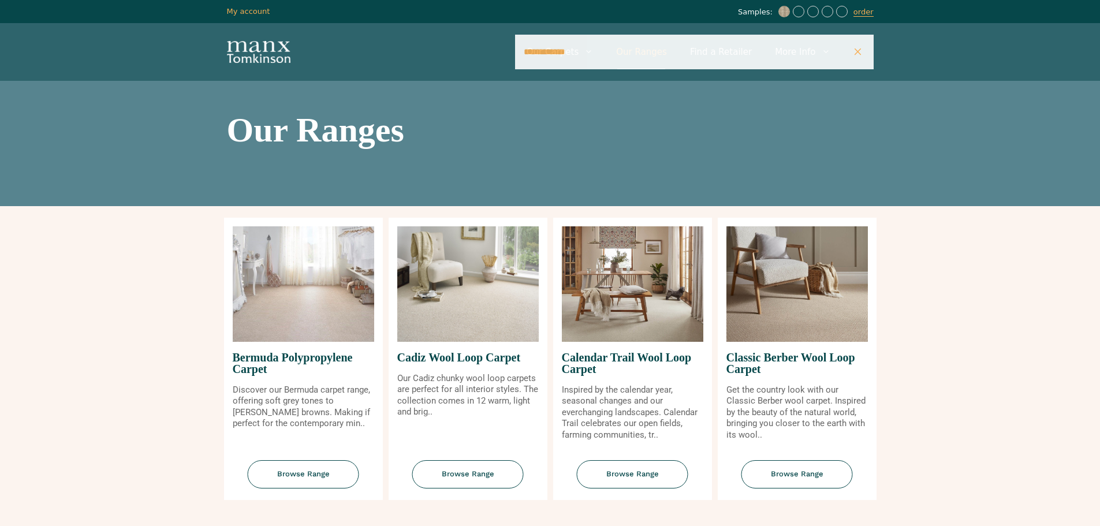
type input "**********"
